Goal: Task Accomplishment & Management: Use online tool/utility

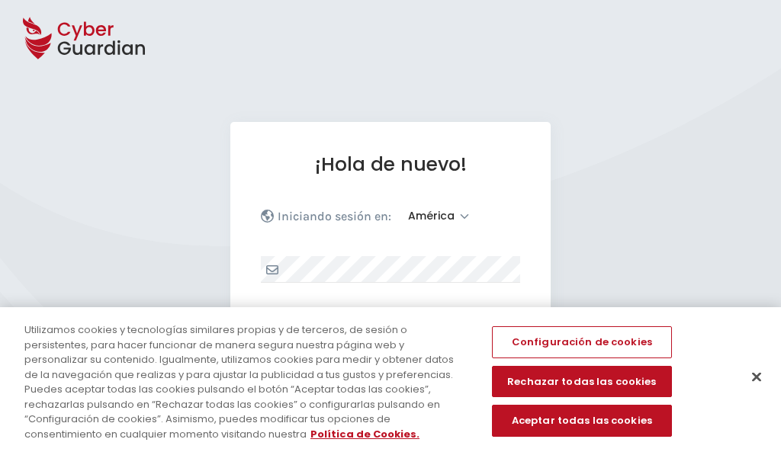
select select "América"
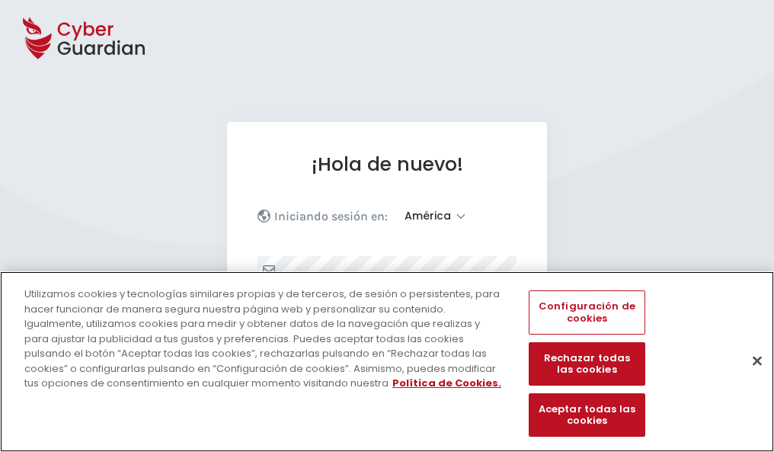
scroll to position [199, 0]
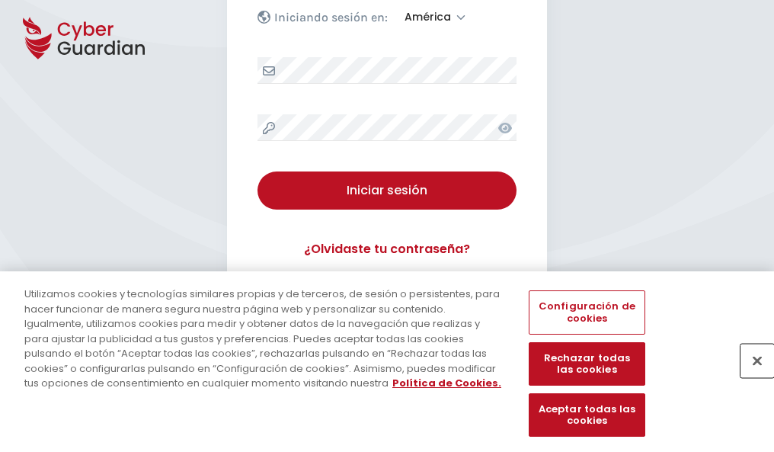
click at [750, 377] on button "Cerrar" at bounding box center [758, 361] width 34 height 34
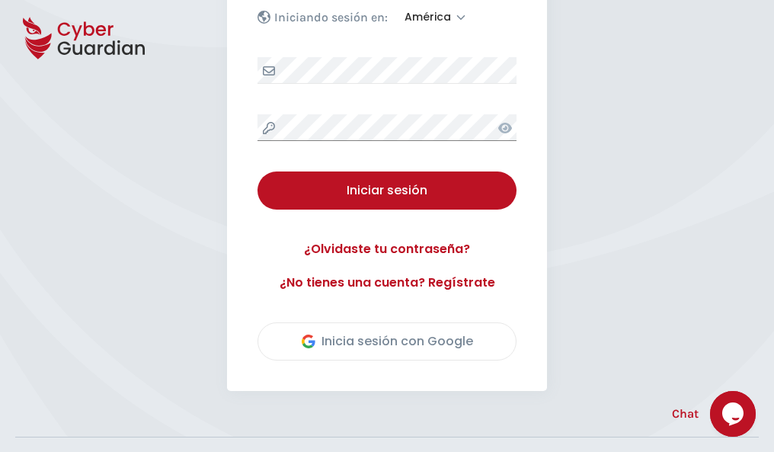
scroll to position [346, 0]
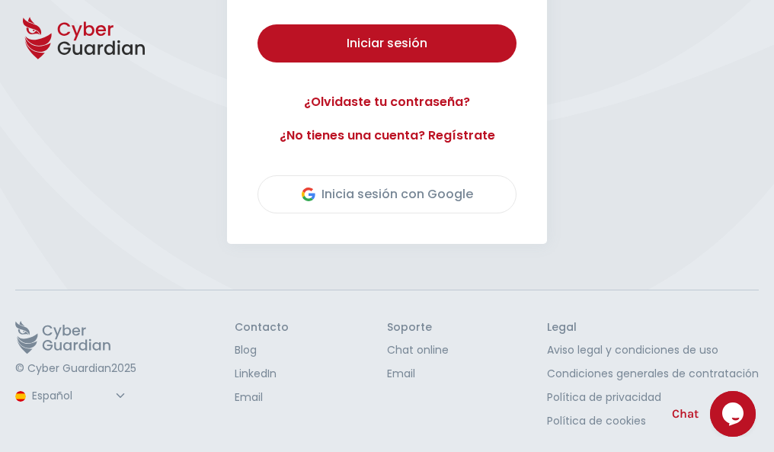
click at [258, 24] on button "Iniciar sesión" at bounding box center [387, 43] width 259 height 38
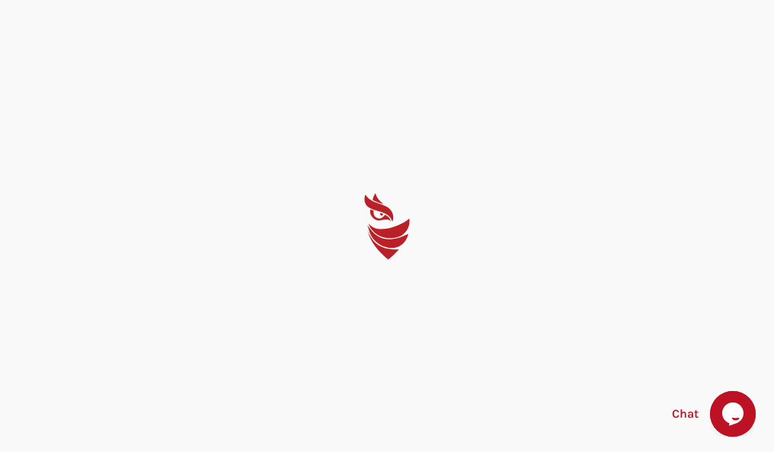
scroll to position [0, 0]
select select "Português (BR)"
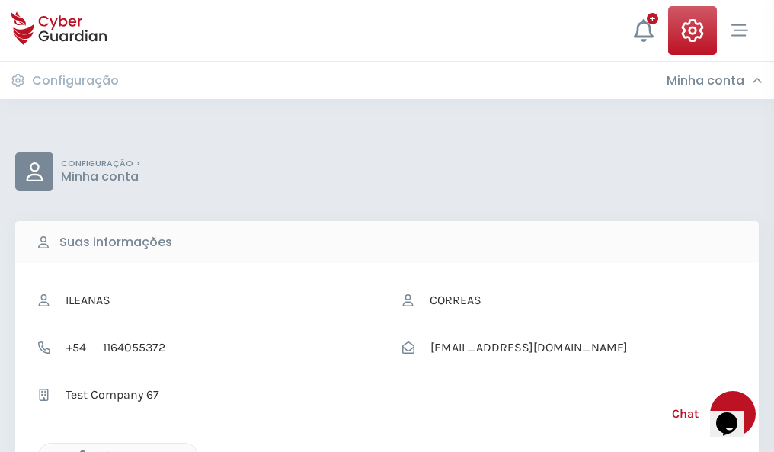
click at [79, 450] on icon "button" at bounding box center [78, 456] width 13 height 13
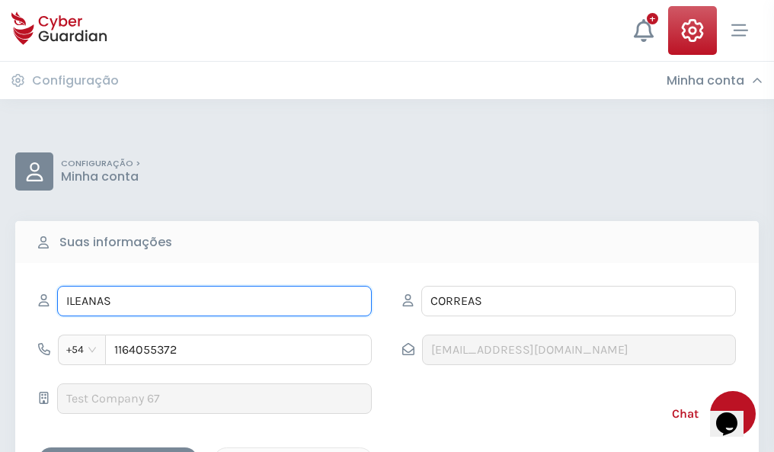
click at [214, 301] on input "ILEANAS" at bounding box center [214, 301] width 315 height 30
type input "I"
type input "Blas"
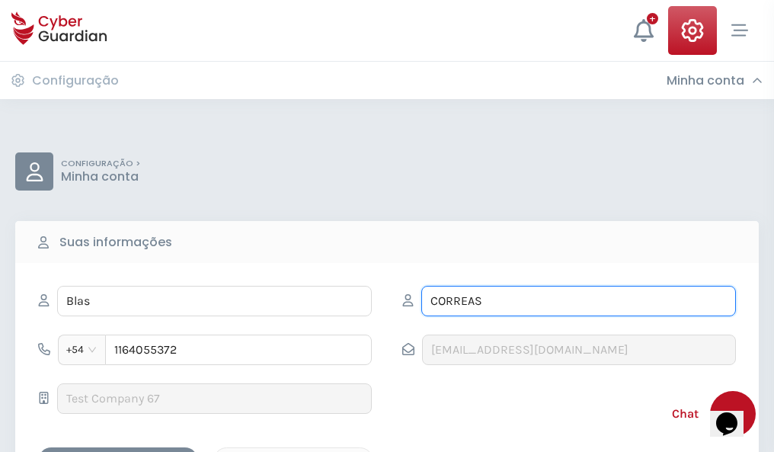
click at [579, 301] on input "CORREAS" at bounding box center [579, 301] width 315 height 30
type input "C"
type input "Lorenzo"
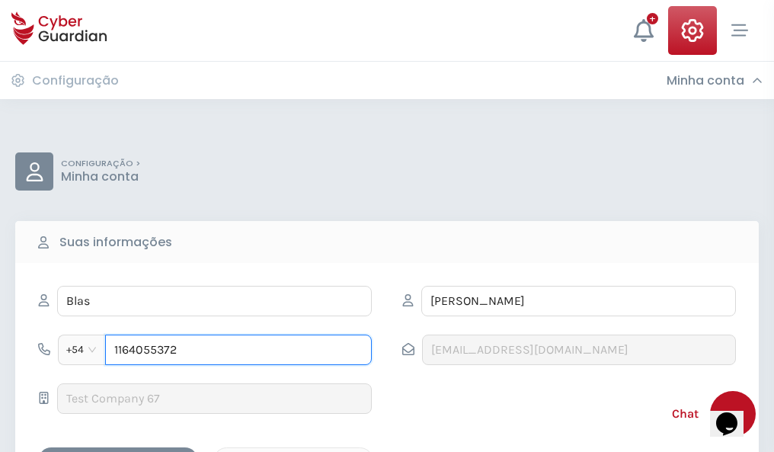
click at [239, 350] on input "1164055372" at bounding box center [238, 350] width 267 height 30
type input "1"
type input "4924308389"
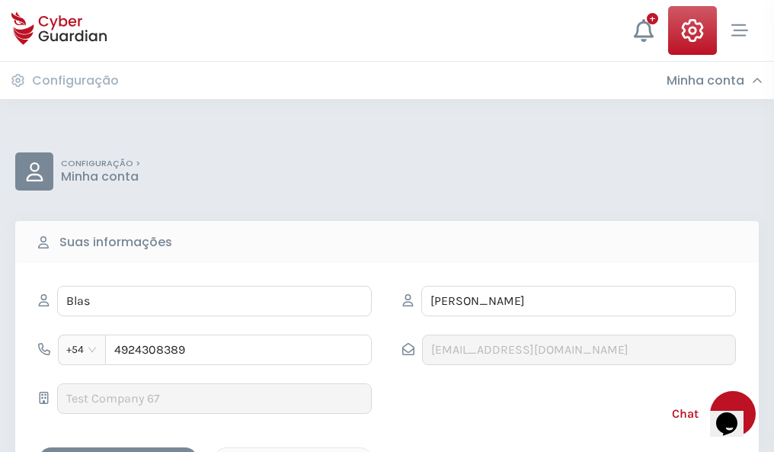
click at [293, 451] on div "Cancelar" at bounding box center [294, 460] width 136 height 19
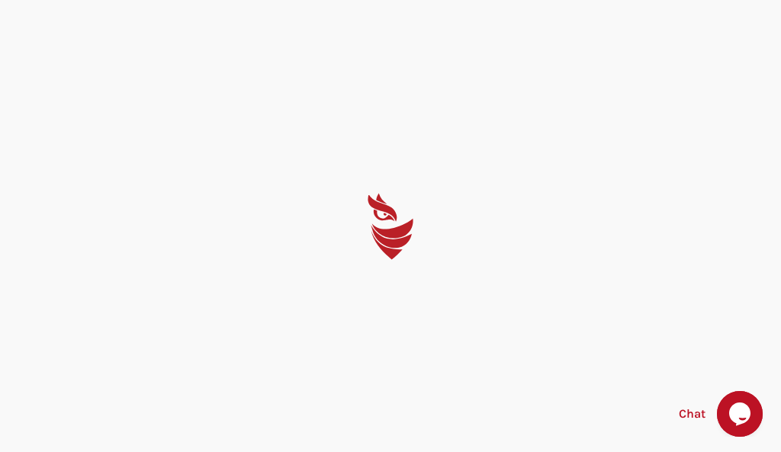
select select "Português (BR)"
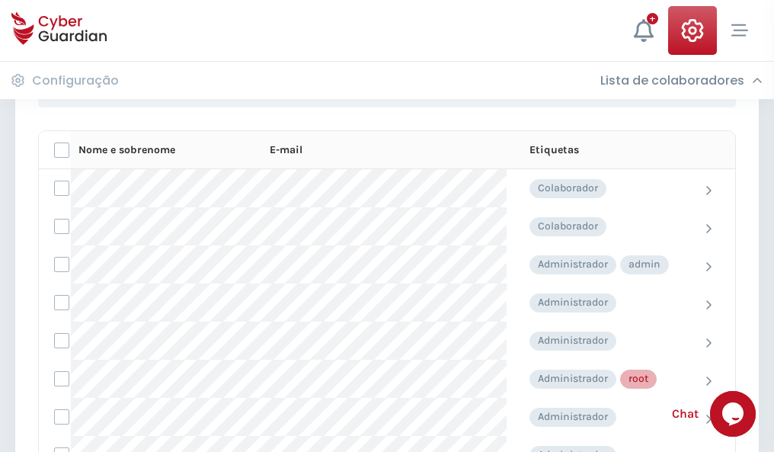
scroll to position [767, 0]
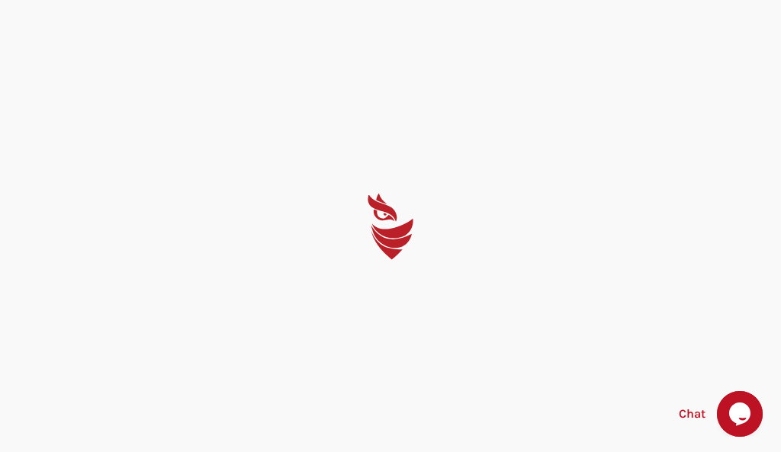
select select "Português (BR)"
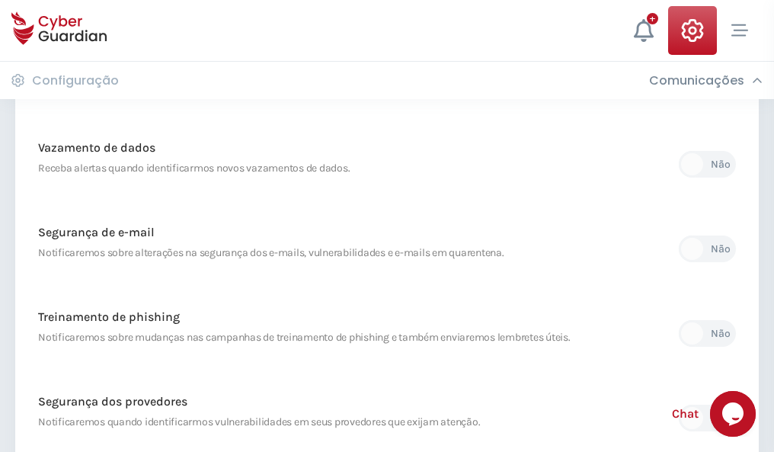
scroll to position [803, 0]
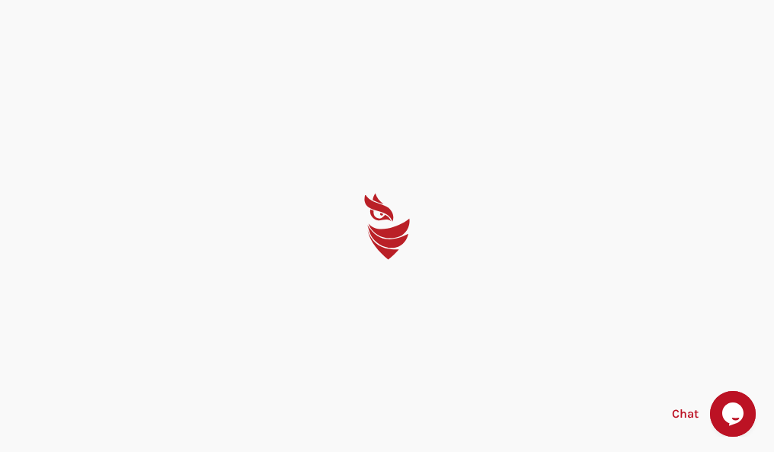
select select "Português (BR)"
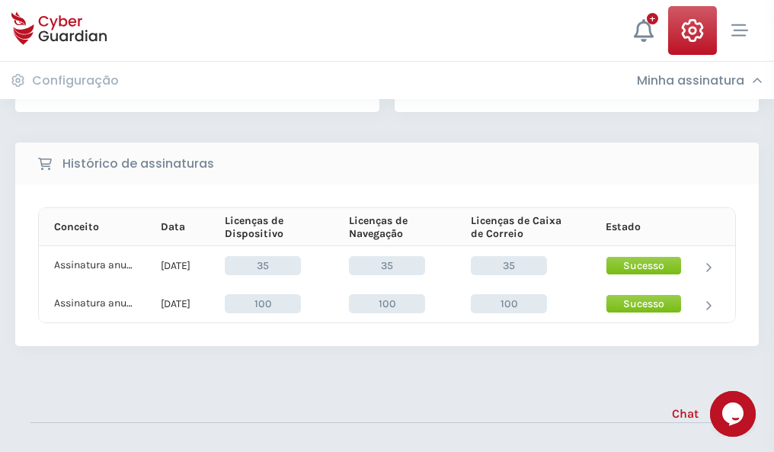
scroll to position [425, 0]
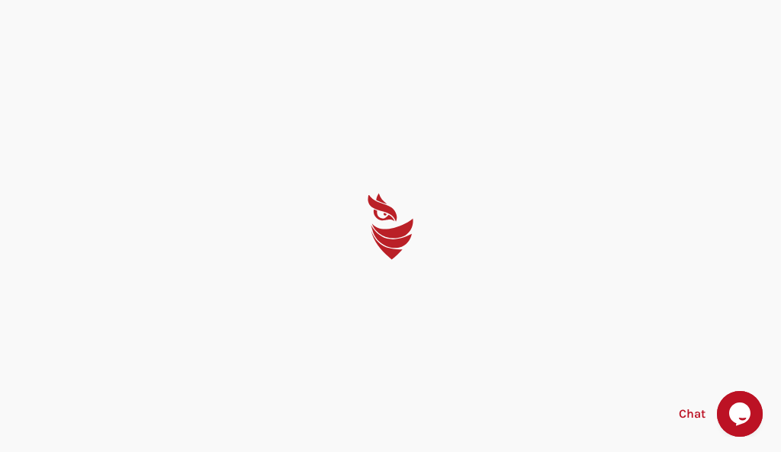
select select "Português (BR)"
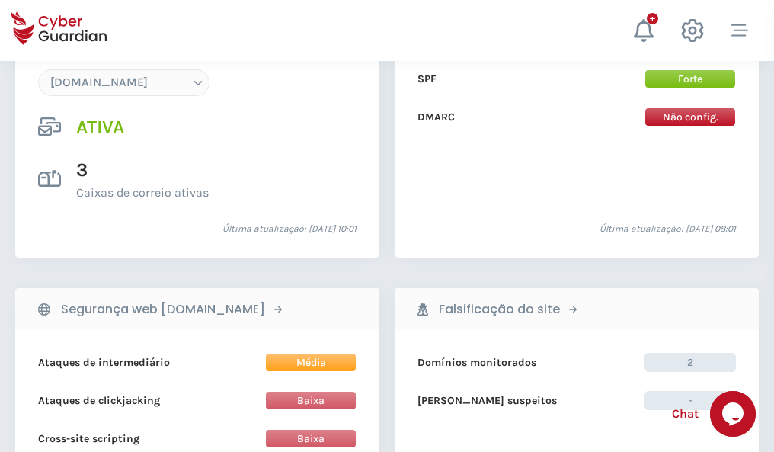
scroll to position [1624, 0]
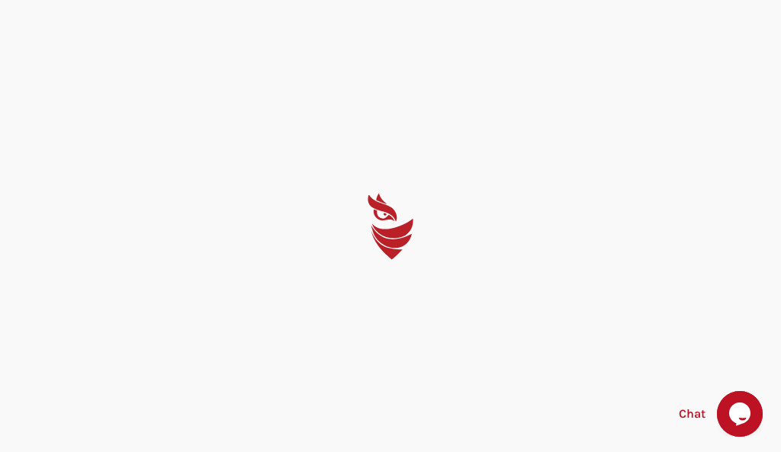
select select "Português (BR)"
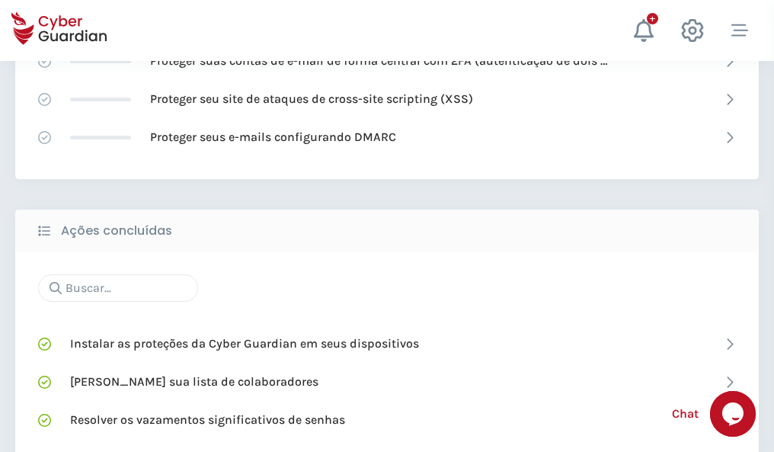
scroll to position [1015, 0]
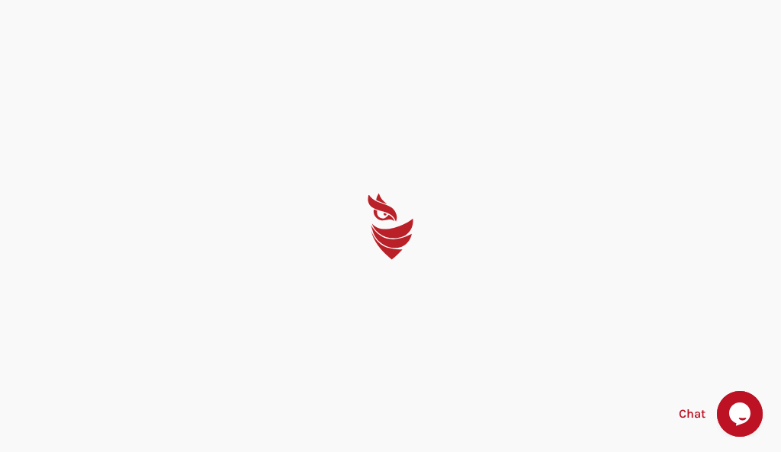
select select "Português (BR)"
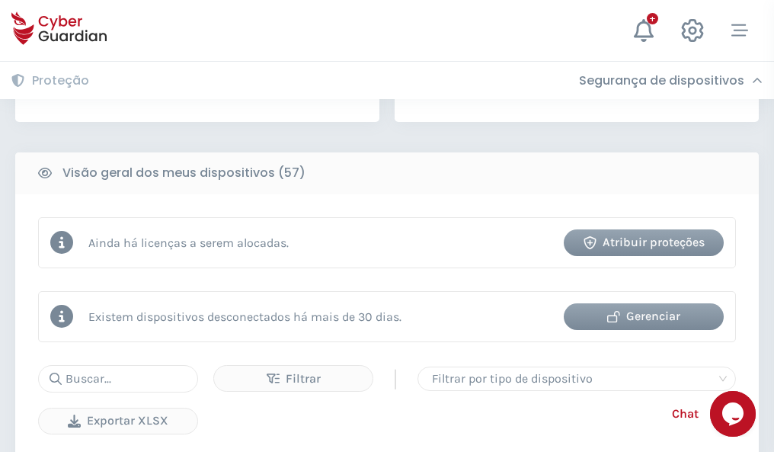
scroll to position [1495, 0]
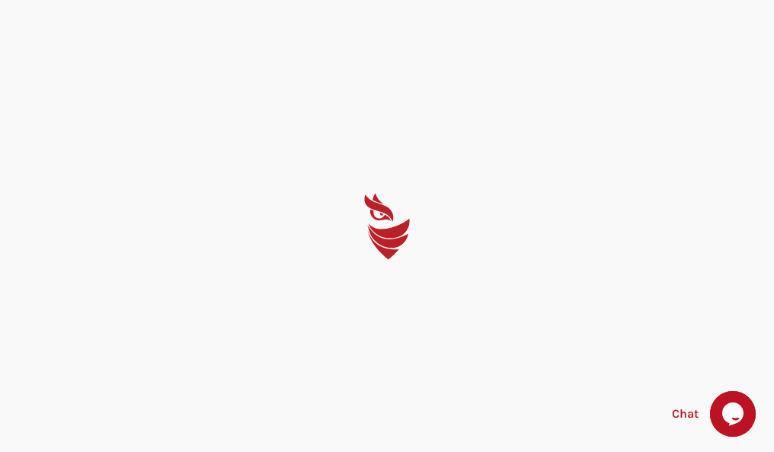
select select "Português (BR)"
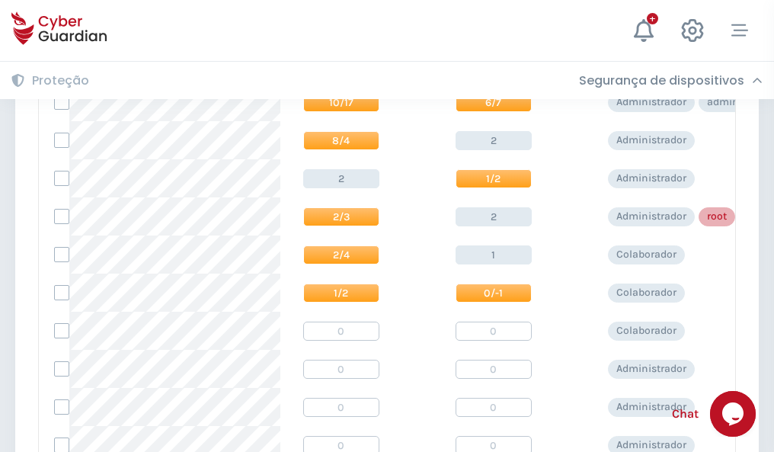
scroll to position [768, 0]
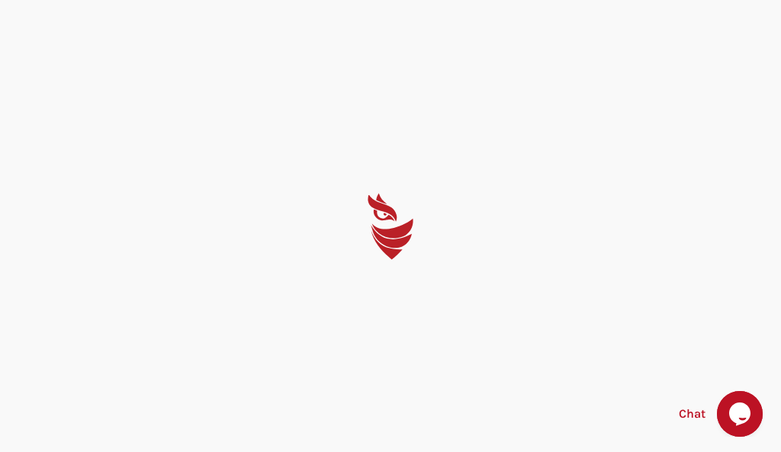
select select "Português (BR)"
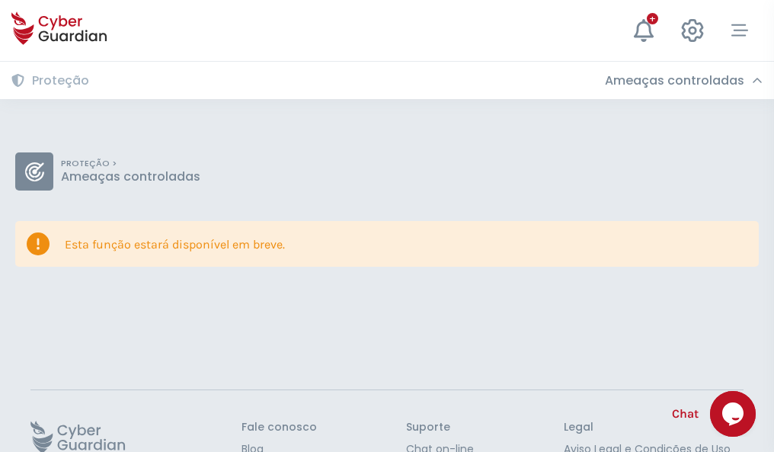
scroll to position [99, 0]
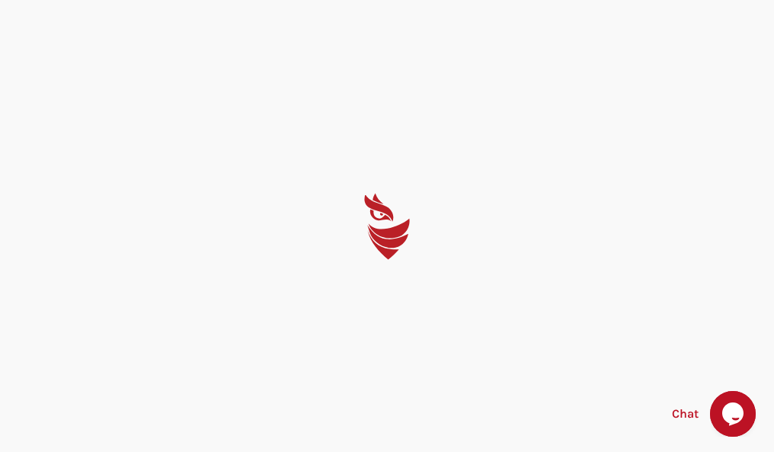
select select "Português (BR)"
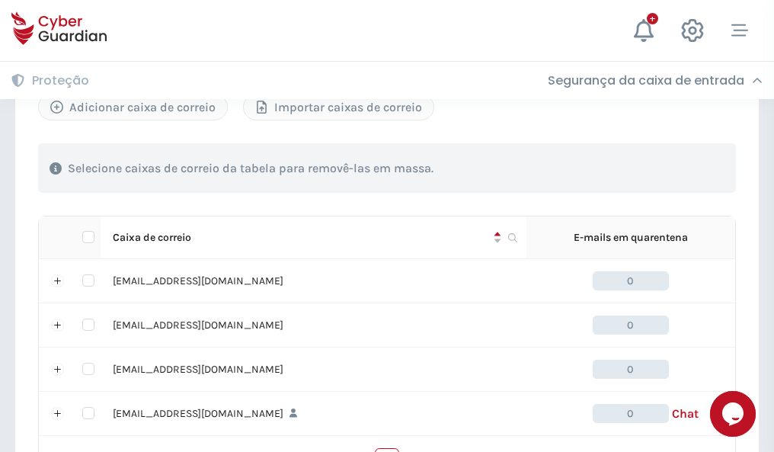
scroll to position [751, 0]
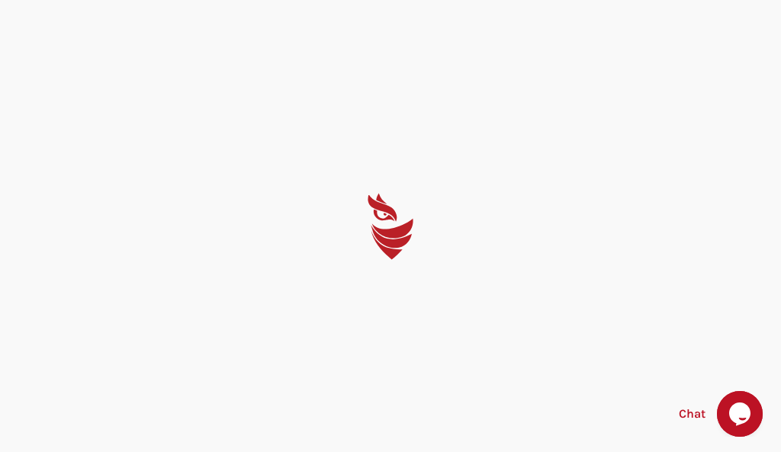
select select "Português (BR)"
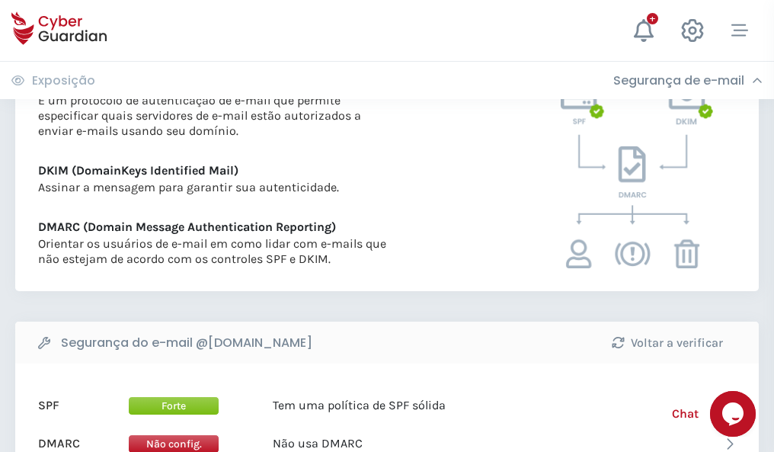
scroll to position [822, 0]
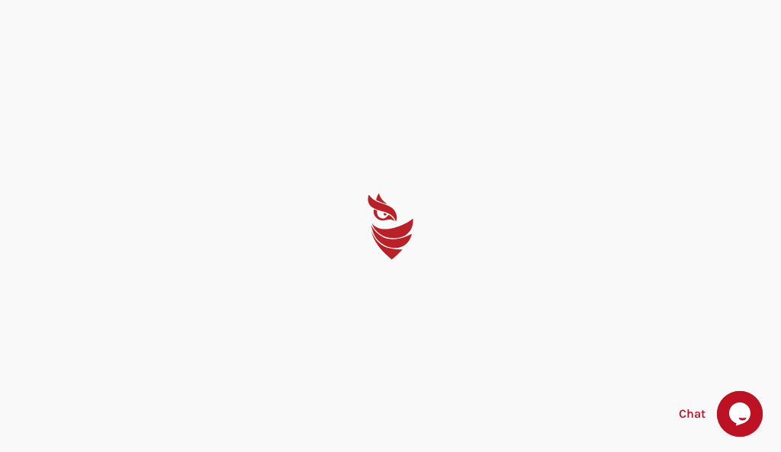
select select "Português (BR)"
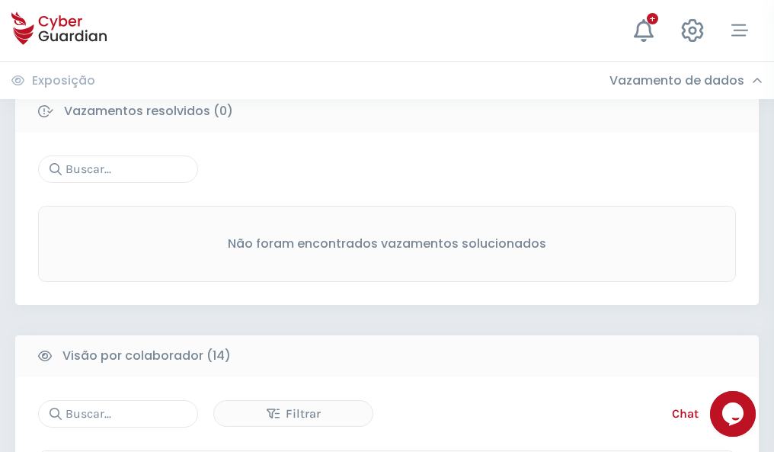
scroll to position [1377, 0]
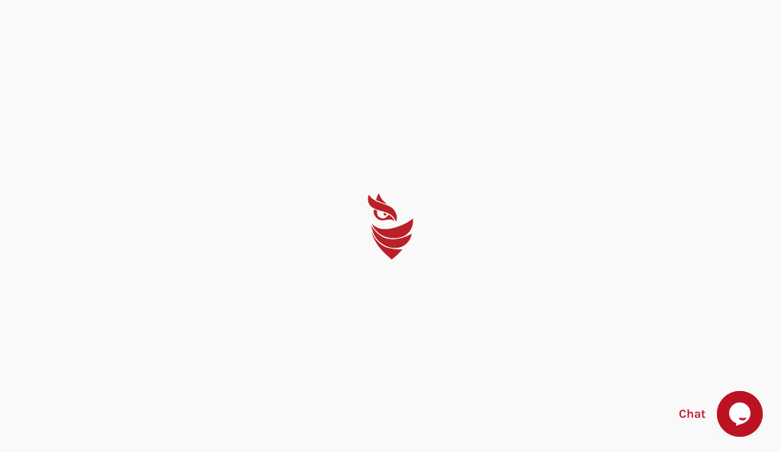
select select "Português (BR)"
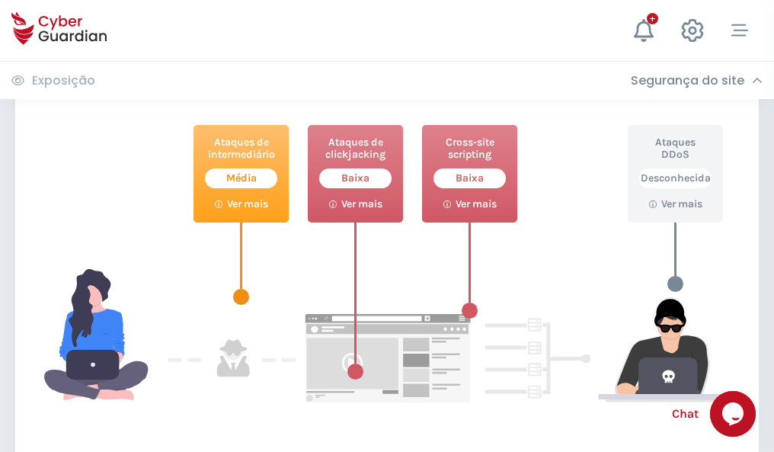
scroll to position [830, 0]
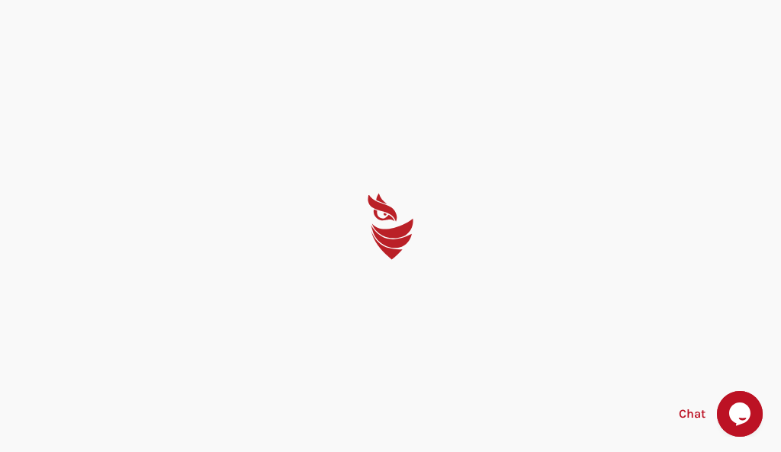
select select "Português (BR)"
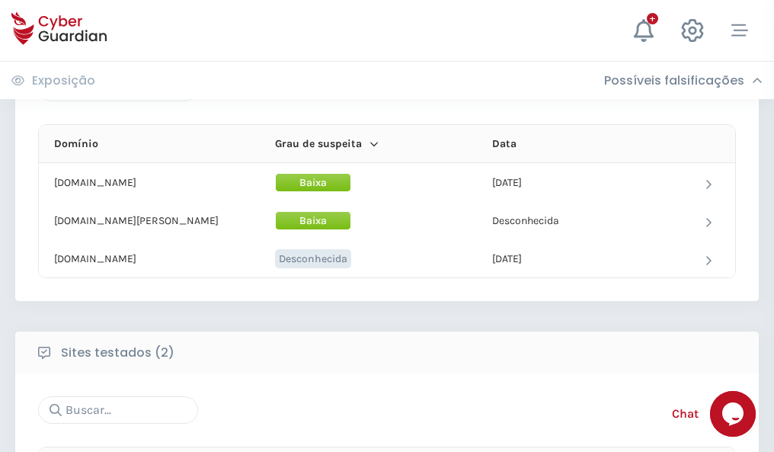
scroll to position [915, 0]
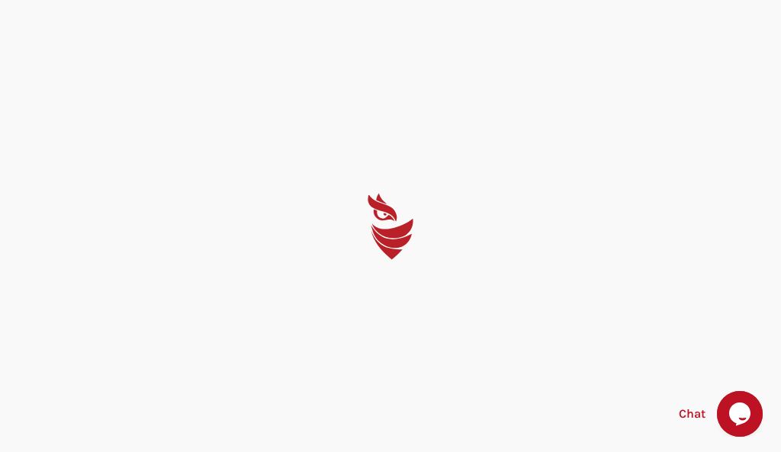
select select "Português (BR)"
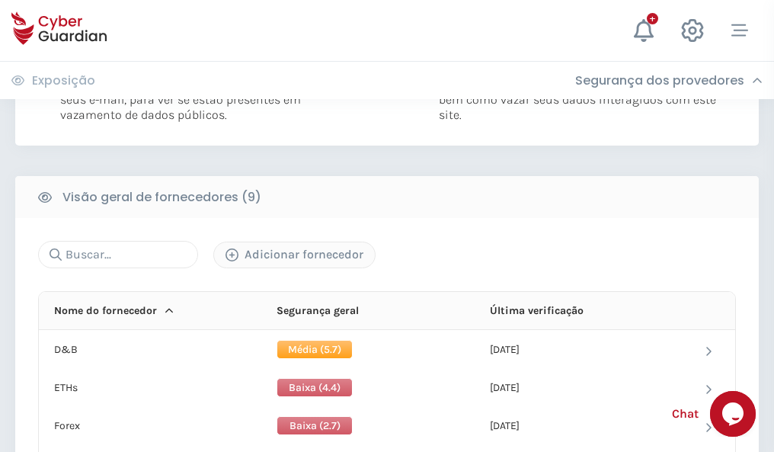
scroll to position [1082, 0]
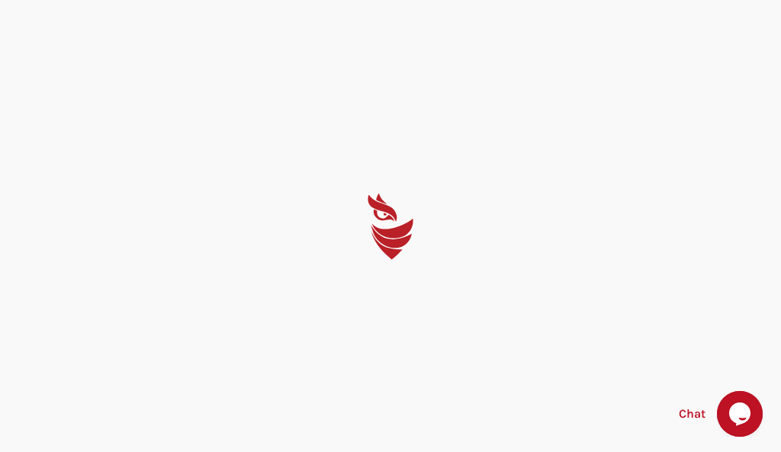
select select "Português (BR)"
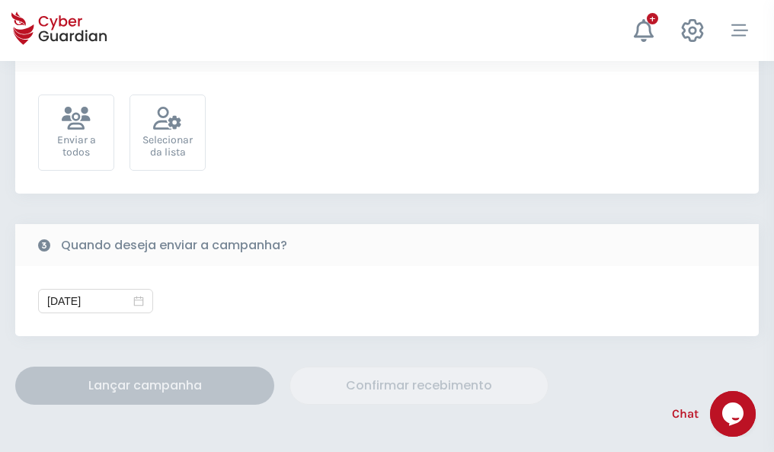
scroll to position [558, 0]
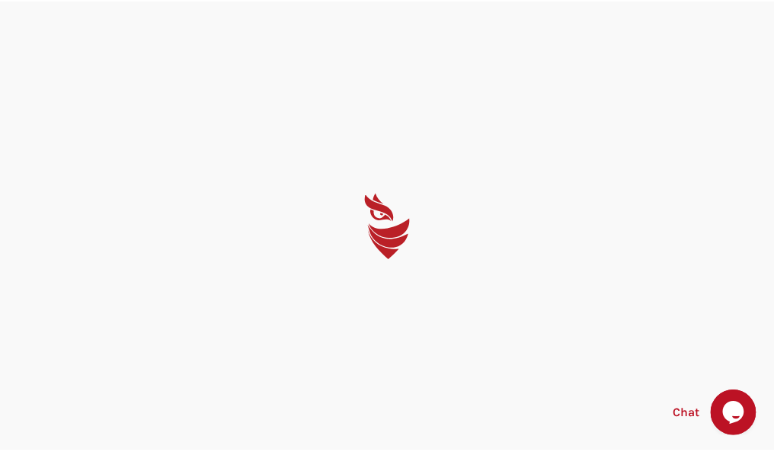
select select "Português (BR)"
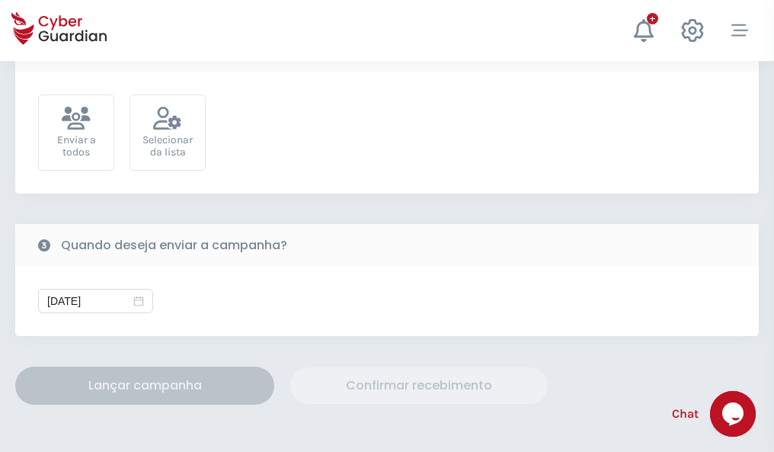
scroll to position [558, 0]
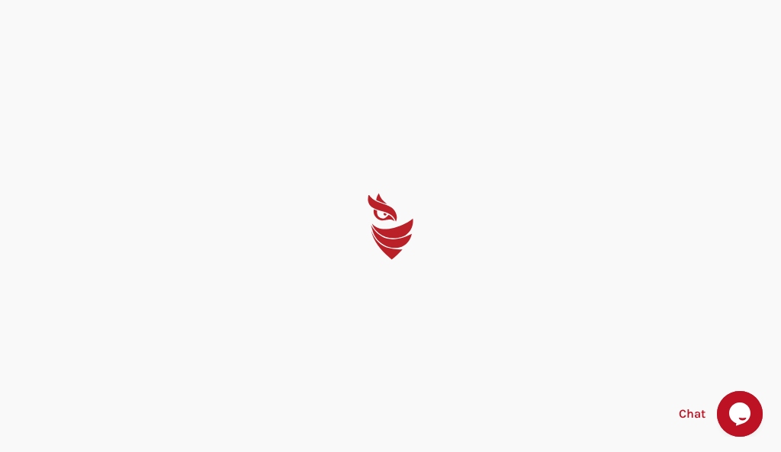
select select "Português (BR)"
